Goal: Task Accomplishment & Management: Use online tool/utility

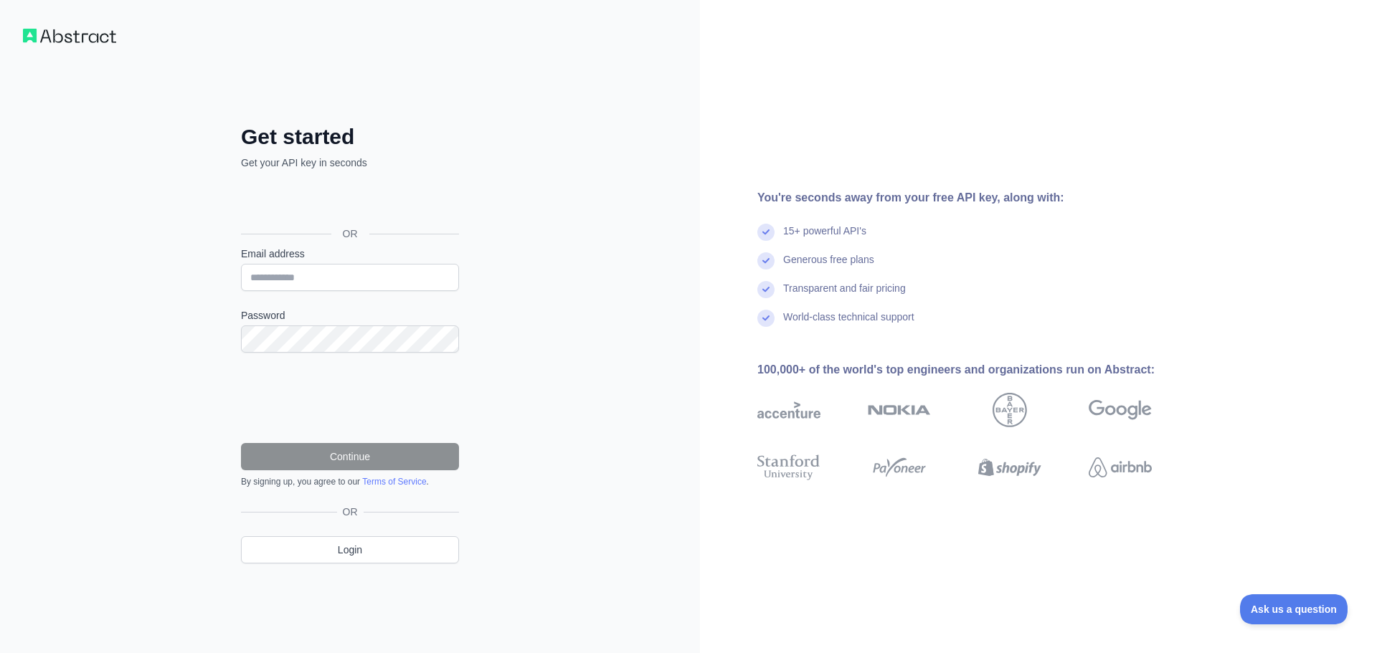
drag, startPoint x: 0, startPoint y: 67, endPoint x: -5, endPoint y: 146, distance: 79.8
click at [0, 146] on html "Get started Get your API key in seconds OR Email address Password Continue By s…" at bounding box center [688, 326] width 1377 height 653
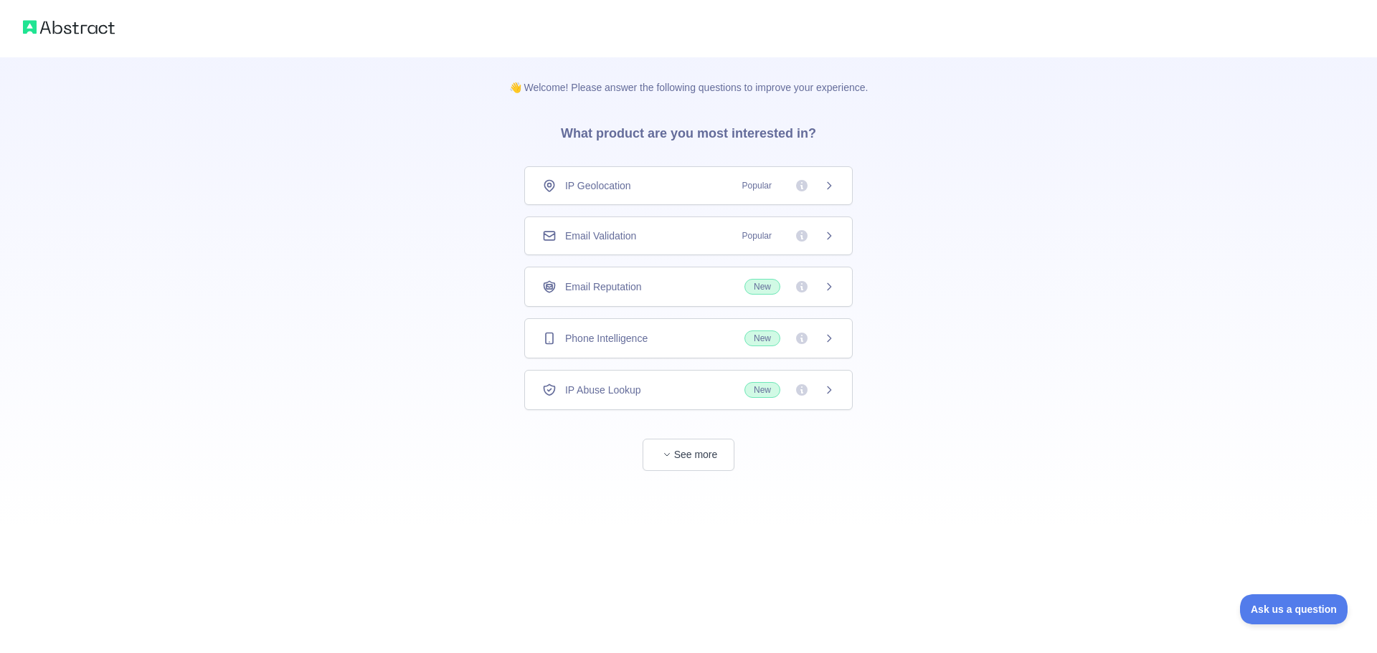
click at [671, 348] on div "Phone Intelligence New" at bounding box center [688, 338] width 328 height 40
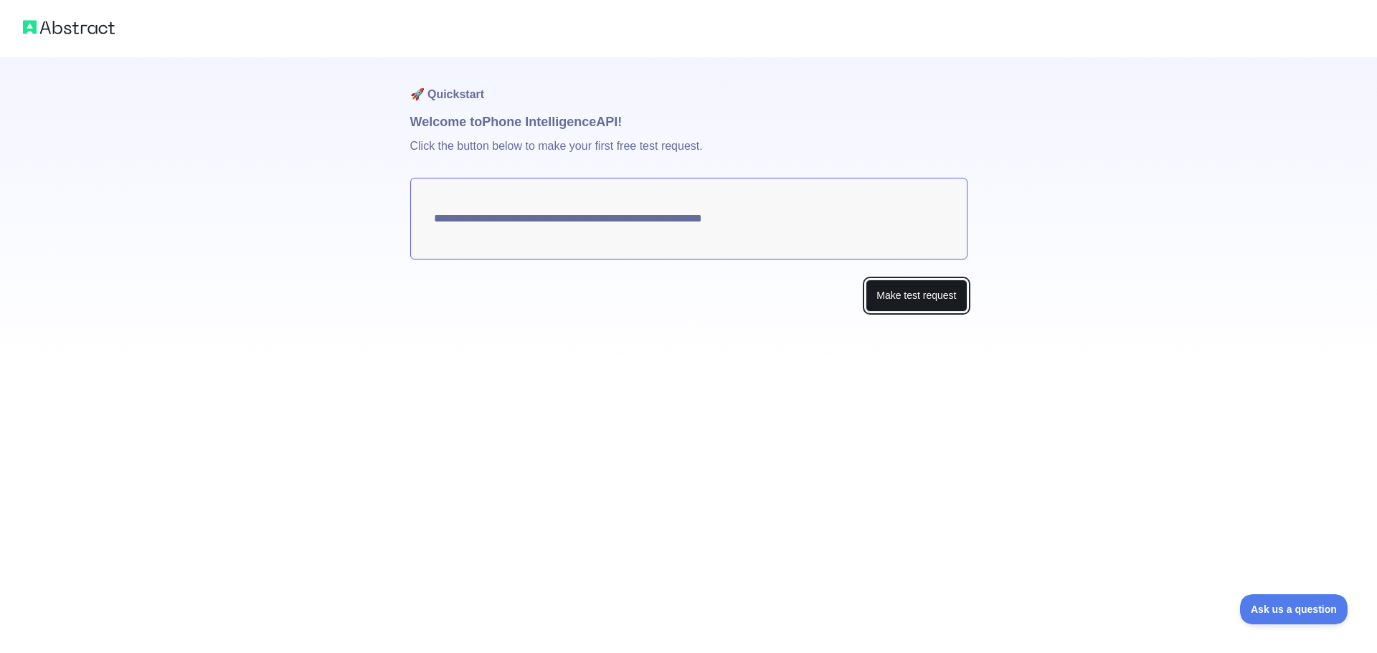
click at [894, 301] on button "Make test request" at bounding box center [916, 296] width 101 height 32
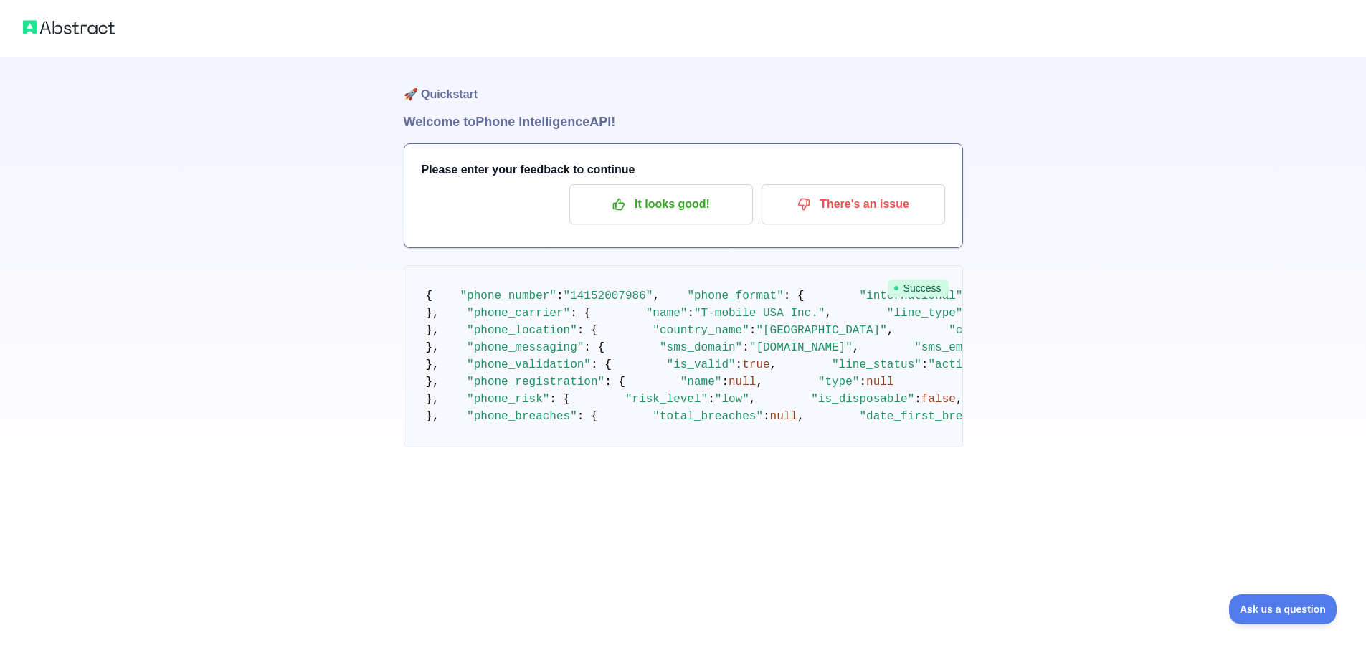
scroll to position [4, 0]
click at [686, 212] on p "It looks good!" at bounding box center [661, 204] width 162 height 24
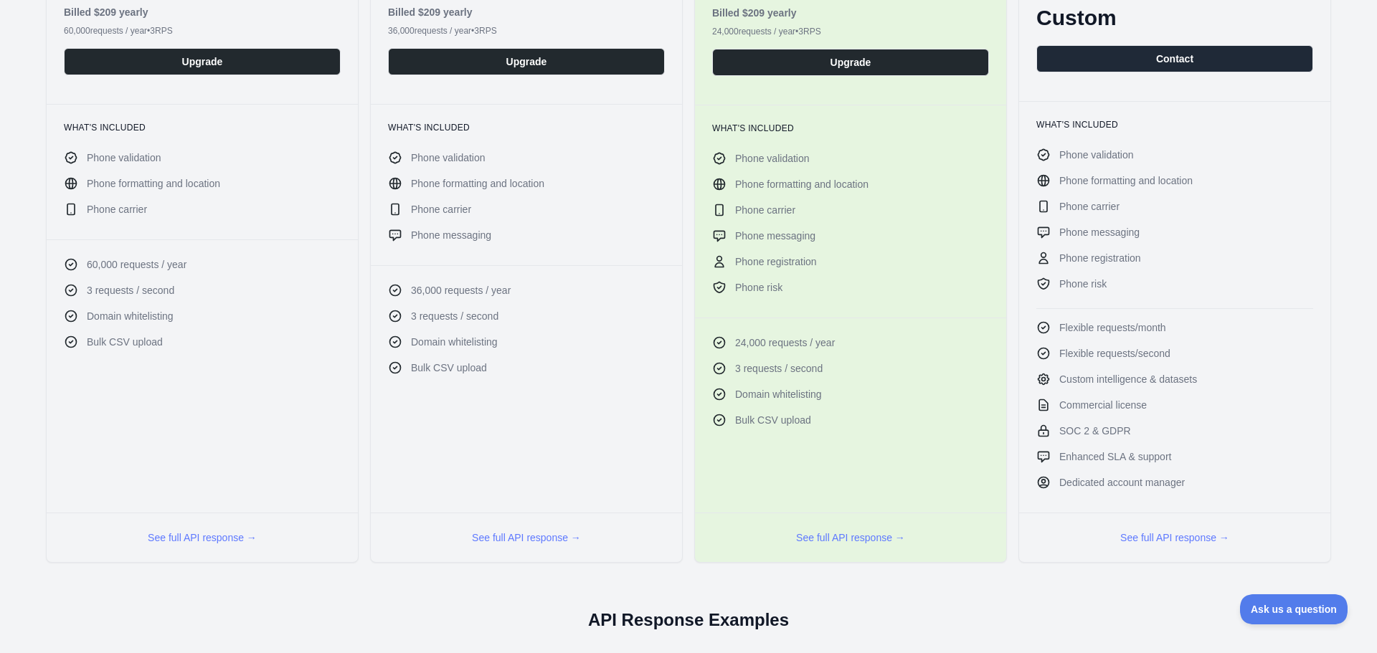
scroll to position [215, 0]
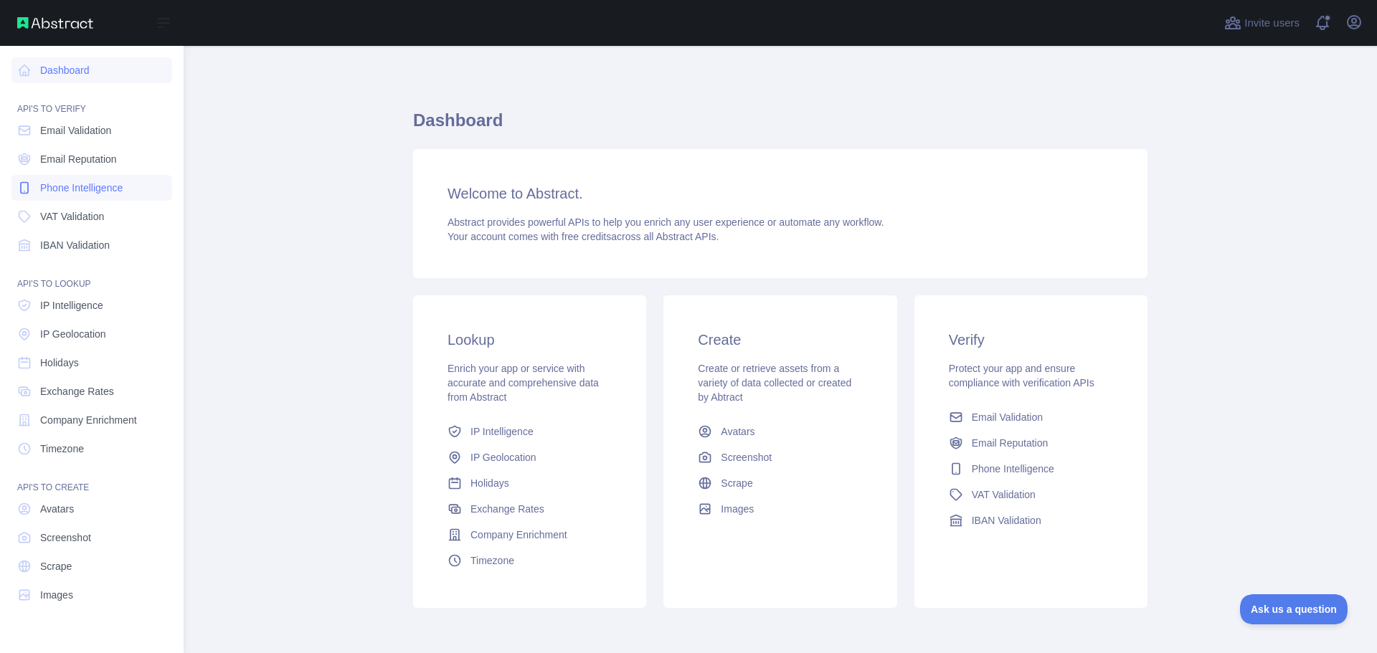
click at [72, 191] on span "Phone Intelligence" at bounding box center [81, 188] width 82 height 14
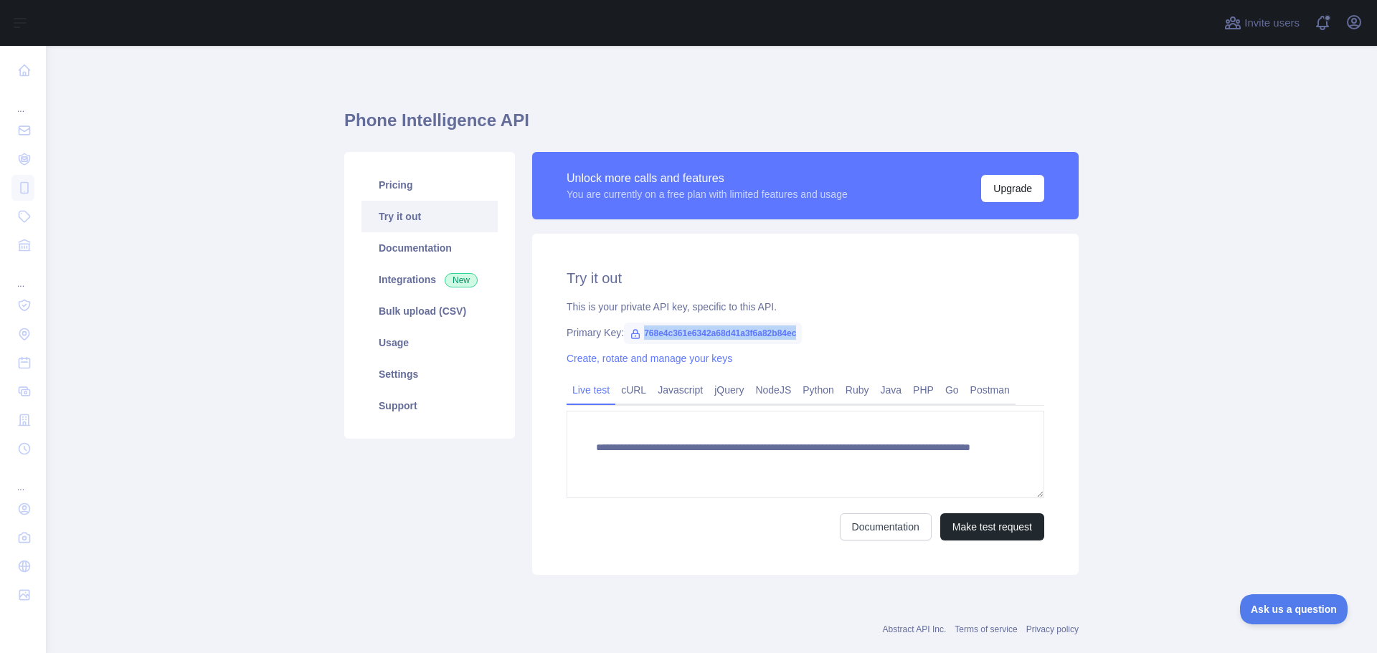
drag, startPoint x: 638, startPoint y: 332, endPoint x: 798, endPoint y: 318, distance: 160.5
click at [798, 318] on div "**********" at bounding box center [805, 404] width 547 height 341
copy span "768e4c361e6342a68d41a3f6a82b84ec"
